Goal: Find specific page/section: Find specific page/section

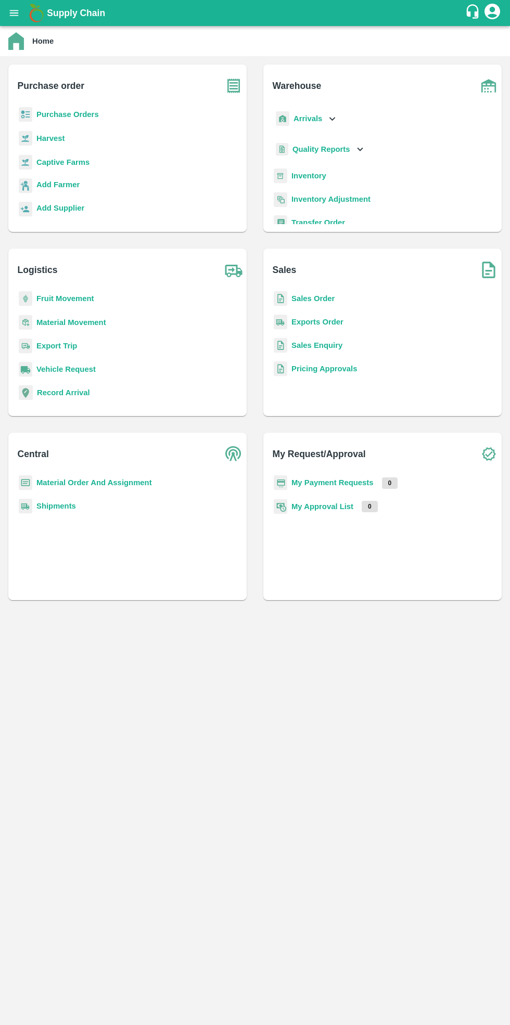
click at [62, 119] on b "Purchase Orders" at bounding box center [67, 114] width 62 height 8
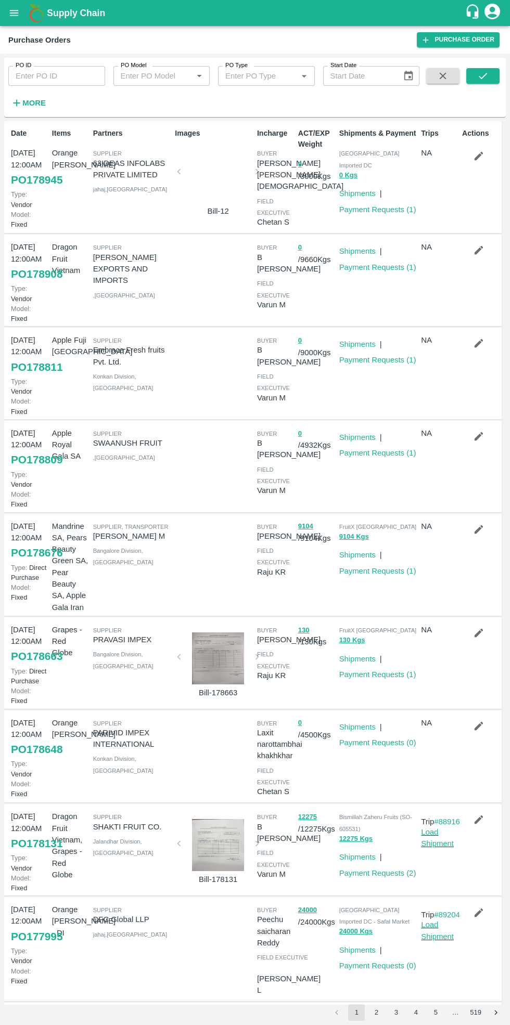
click at [372, 205] on link "Payment Requests ( 1 )" at bounding box center [377, 209] width 77 height 8
